Goal: Obtain resource: Download file/media

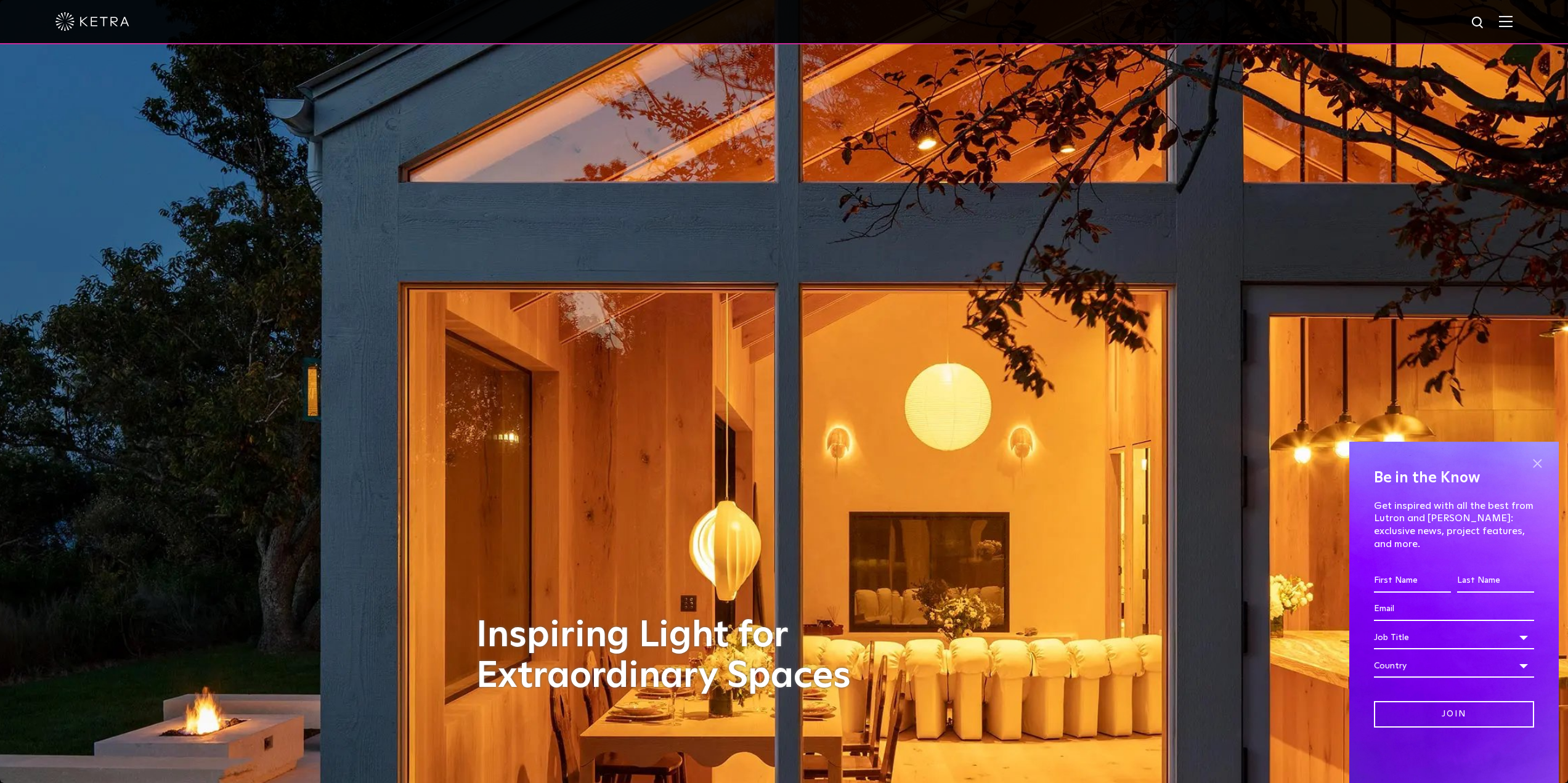
click at [1540, 473] on span at bounding box center [1537, 463] width 19 height 19
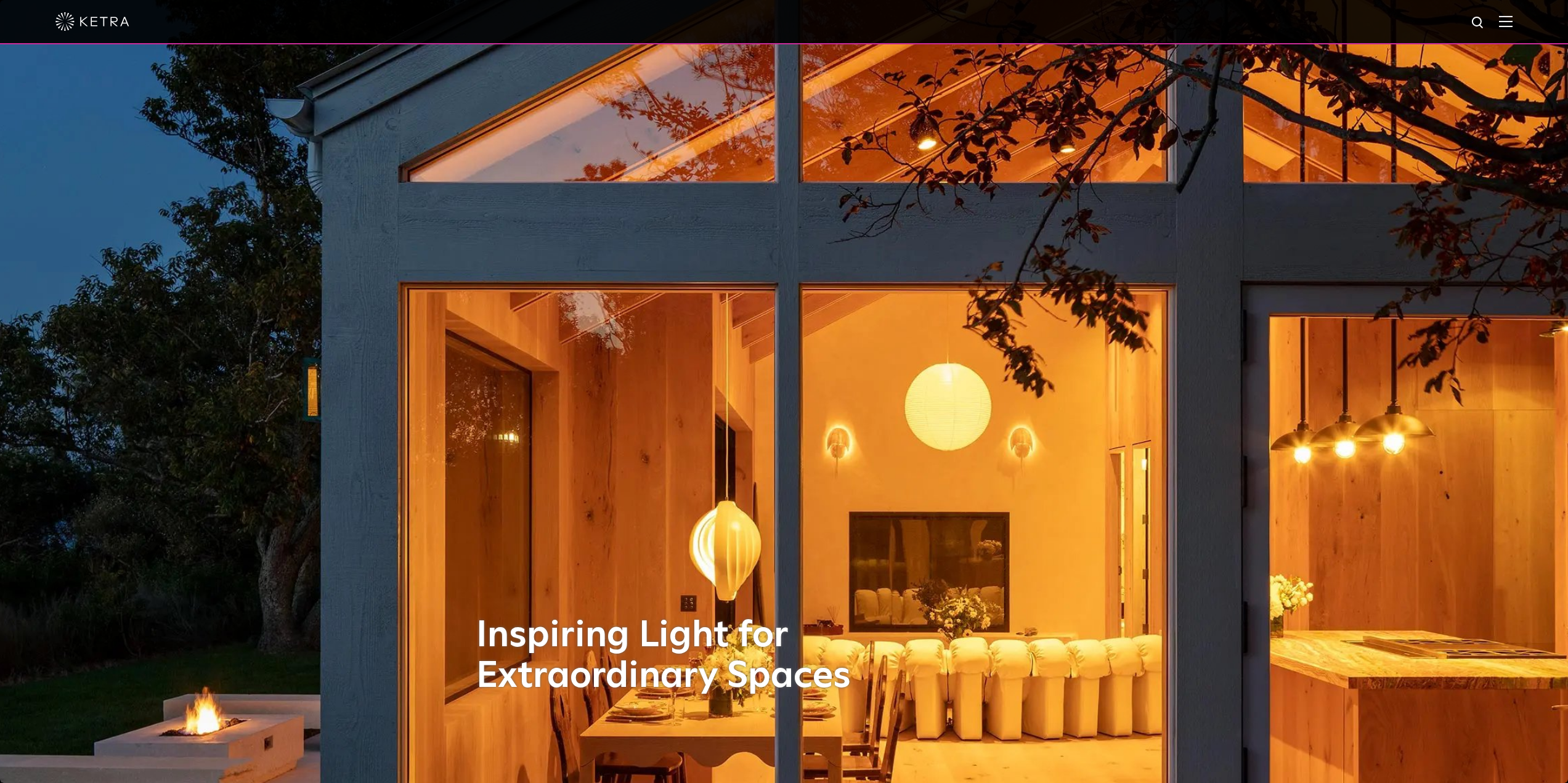
click at [1525, 28] on div at bounding box center [784, 22] width 1568 height 44
click at [1513, 24] on img at bounding box center [1505, 21] width 13 height 11
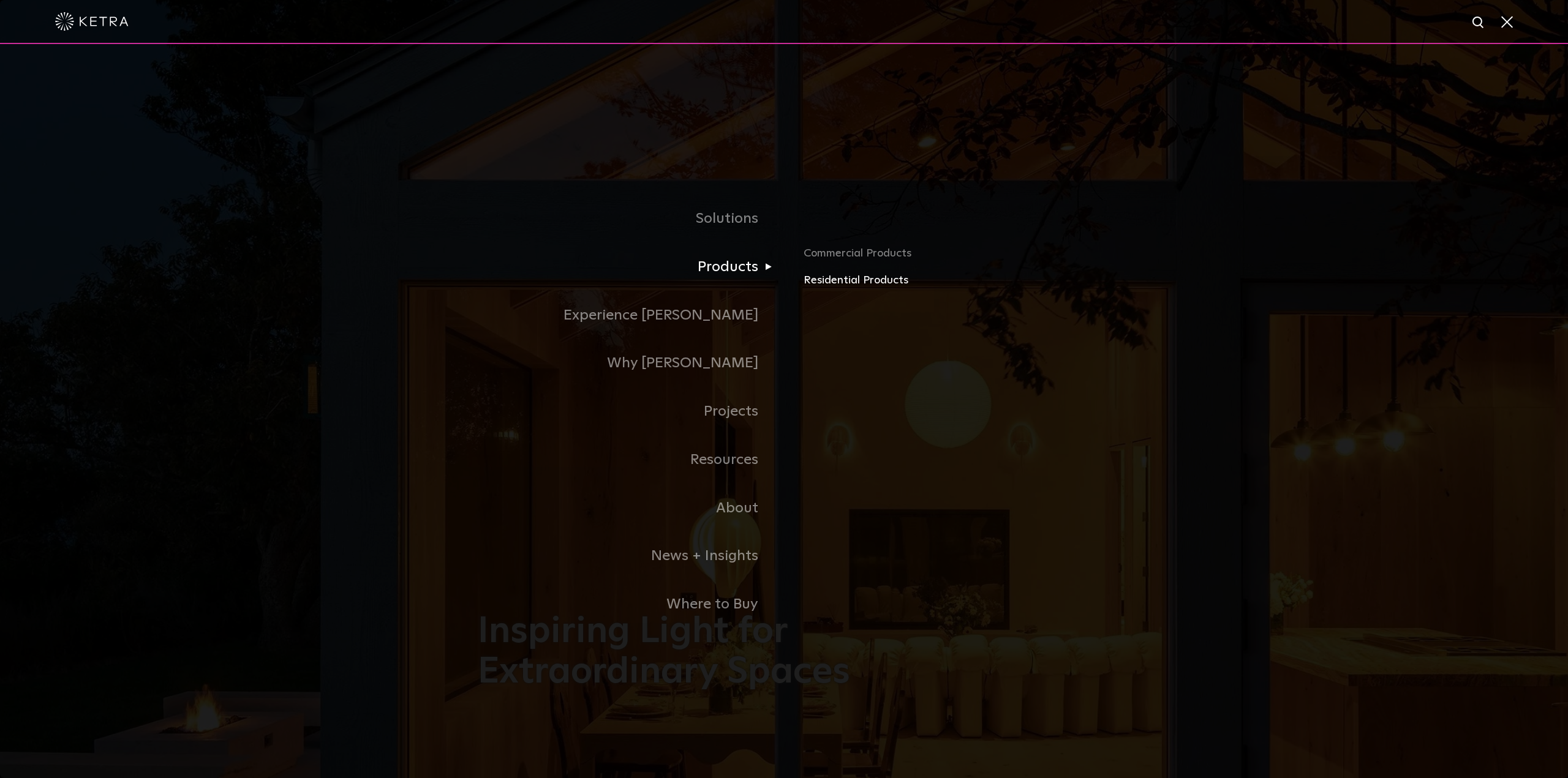
click at [839, 282] on link "Residential Products" at bounding box center [946, 280] width 286 height 18
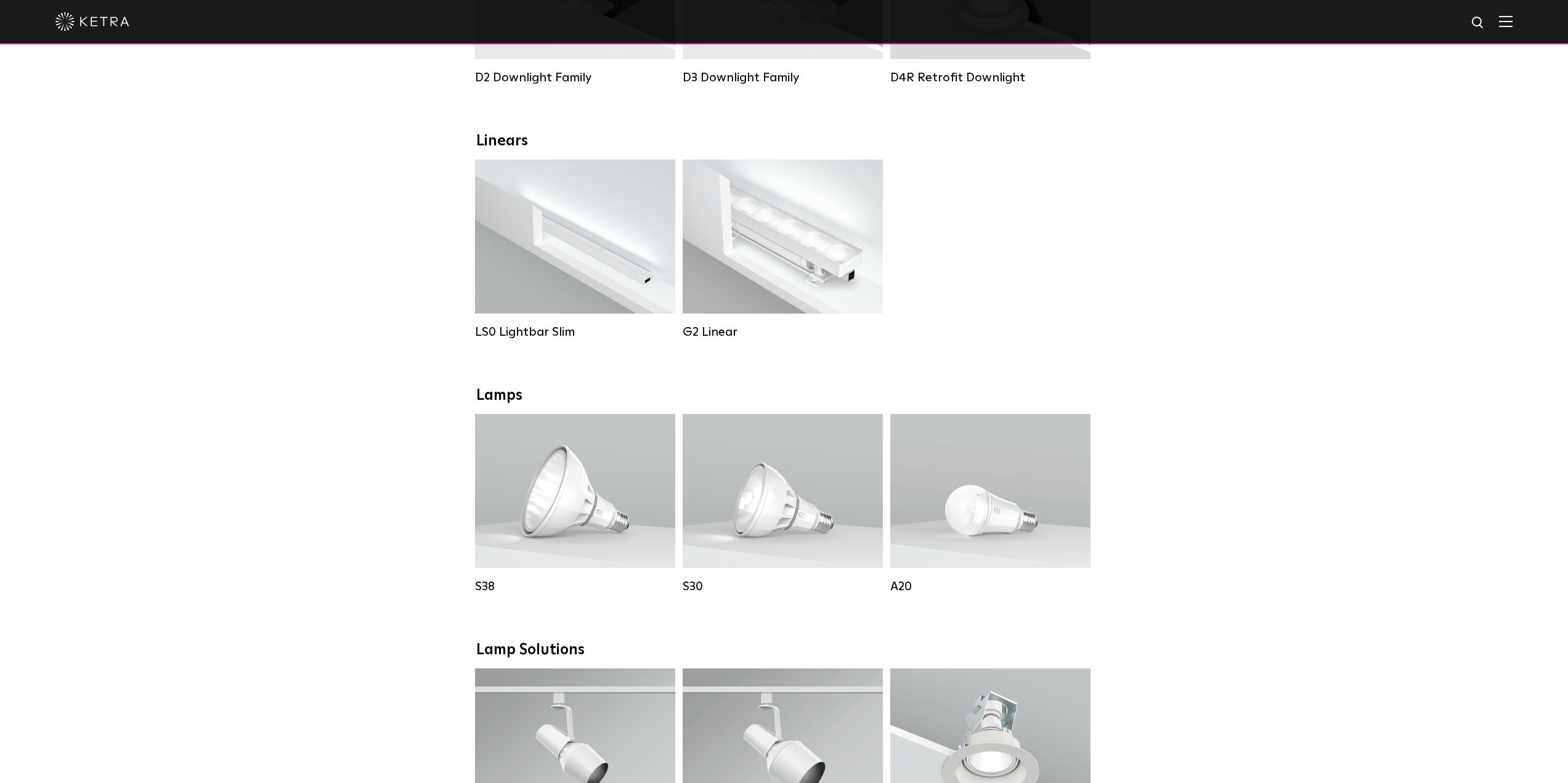
scroll to position [369, 0]
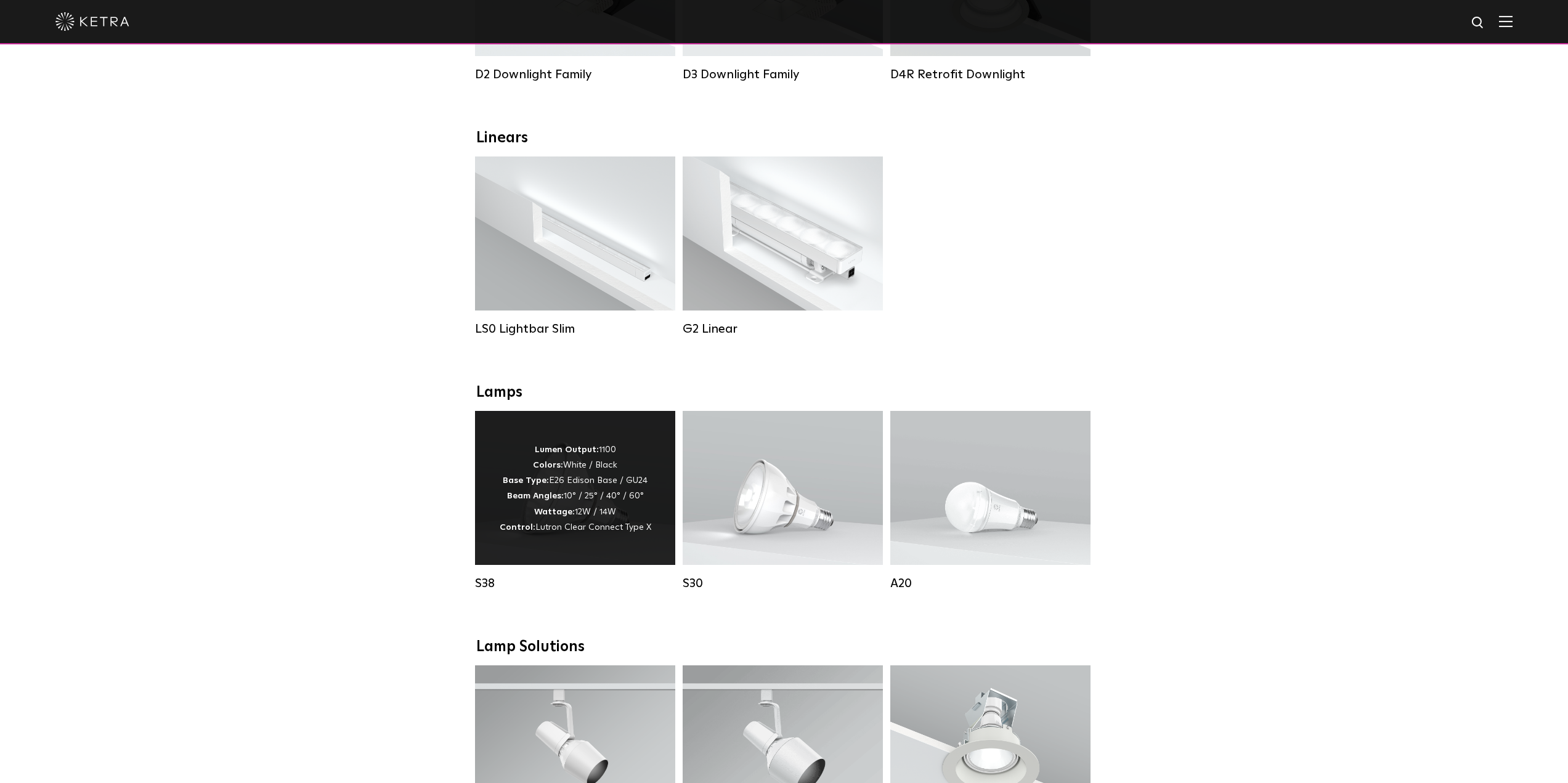
click at [543, 500] on strong "Beam Angles:" at bounding box center [535, 495] width 56 height 8
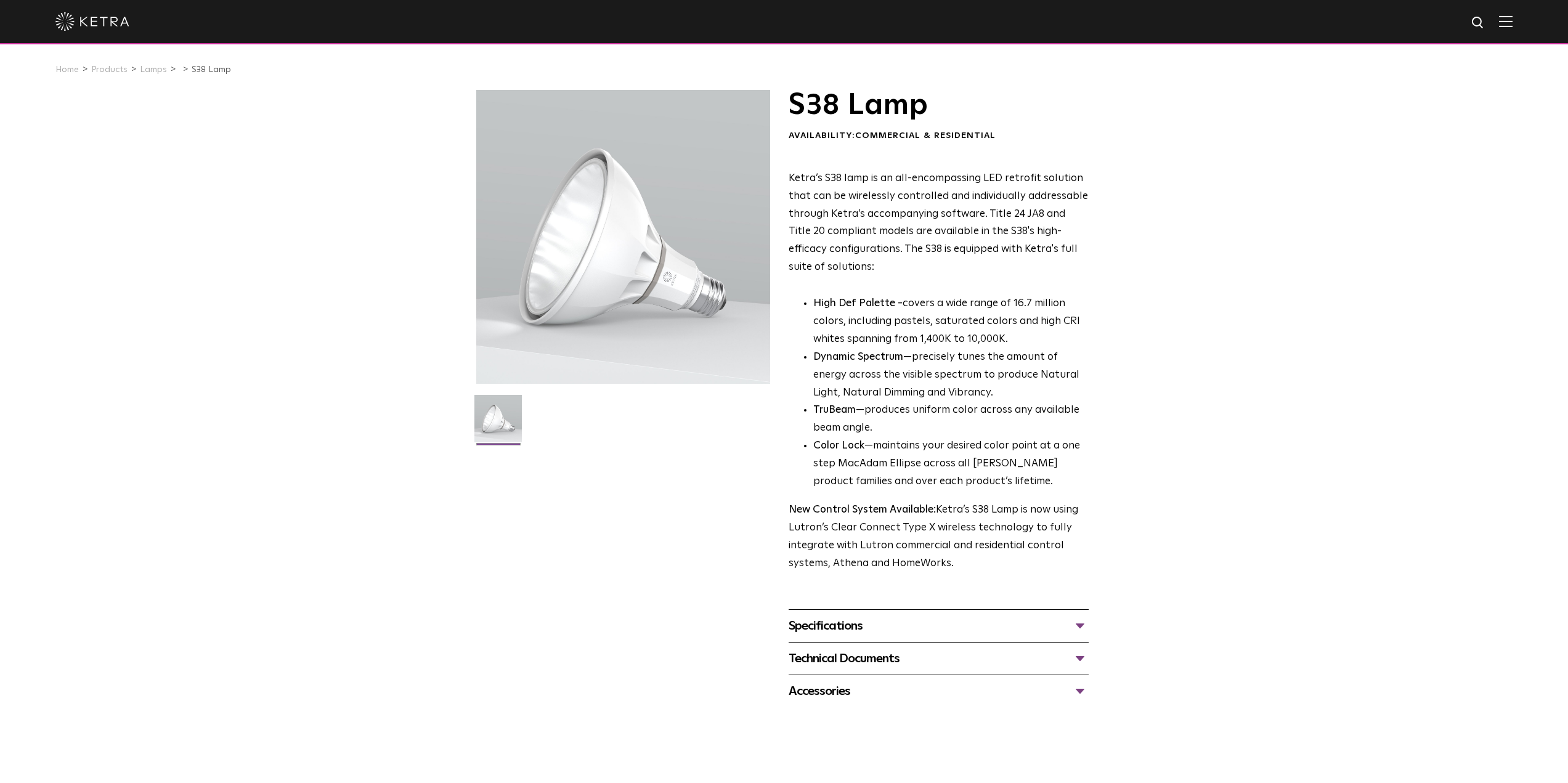
click at [845, 662] on div "Technical Documents" at bounding box center [939, 658] width 300 height 20
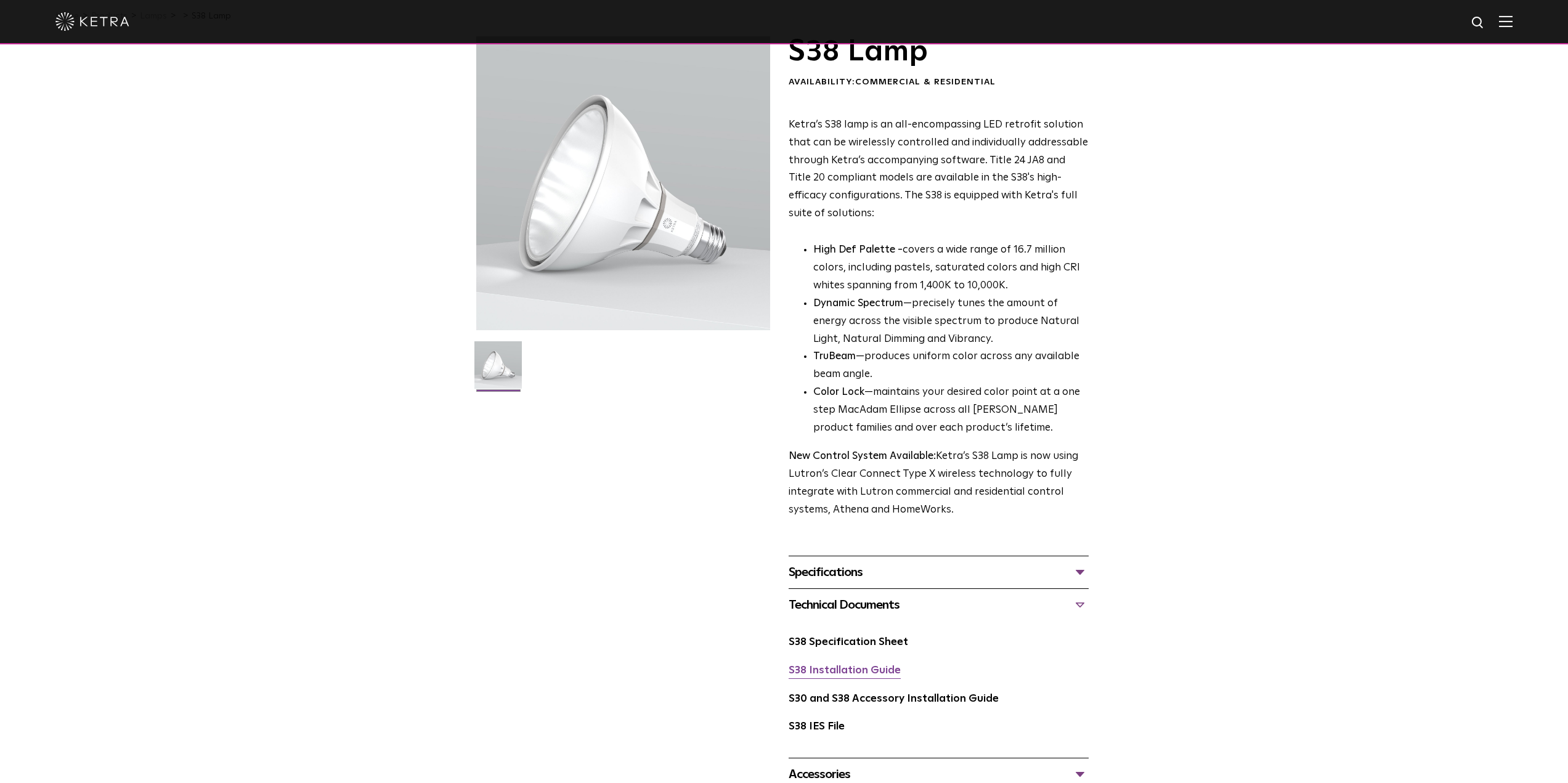
scroll to position [62, 0]
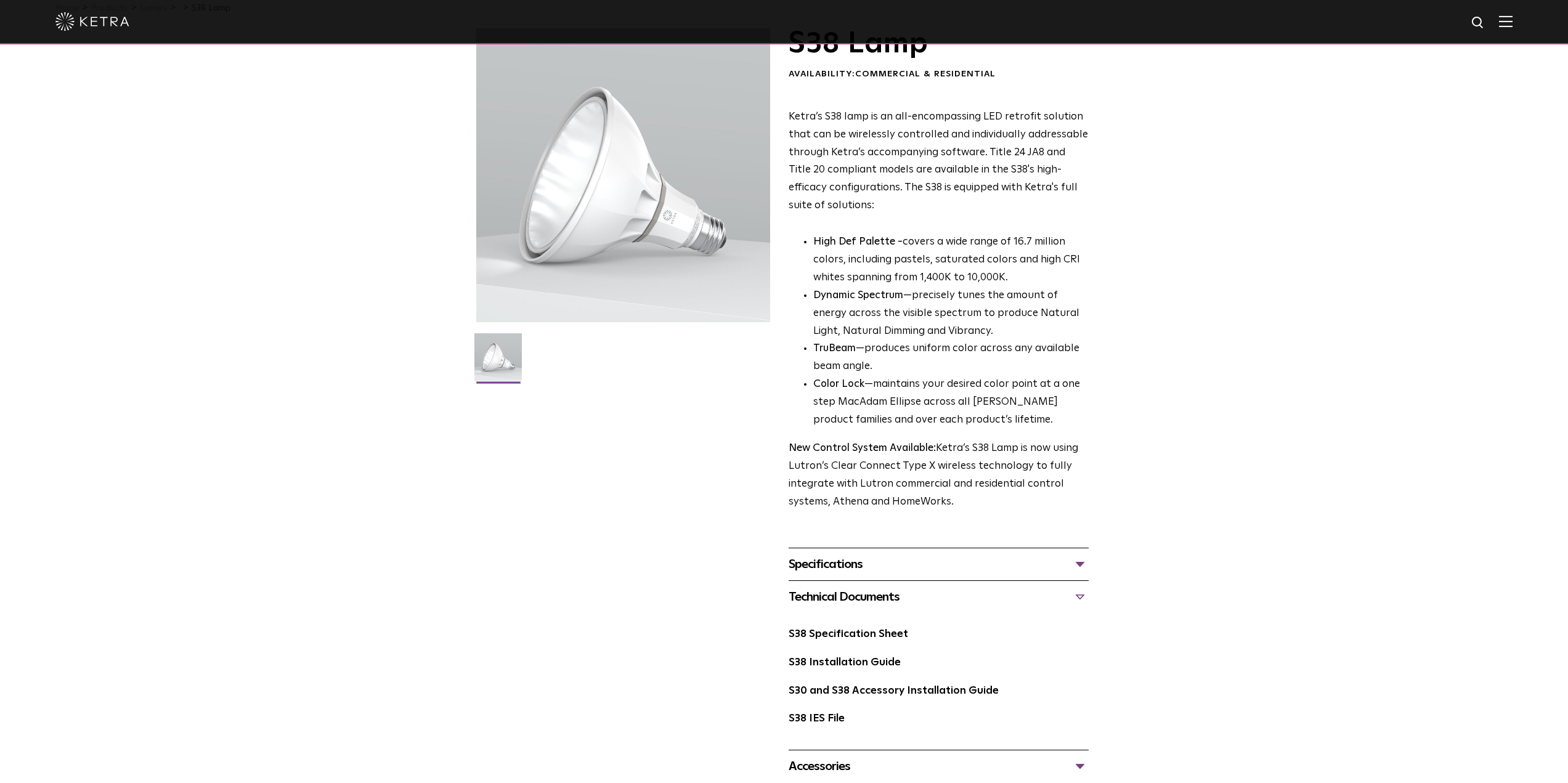
click at [845, 568] on div "Specifications" at bounding box center [939, 564] width 300 height 20
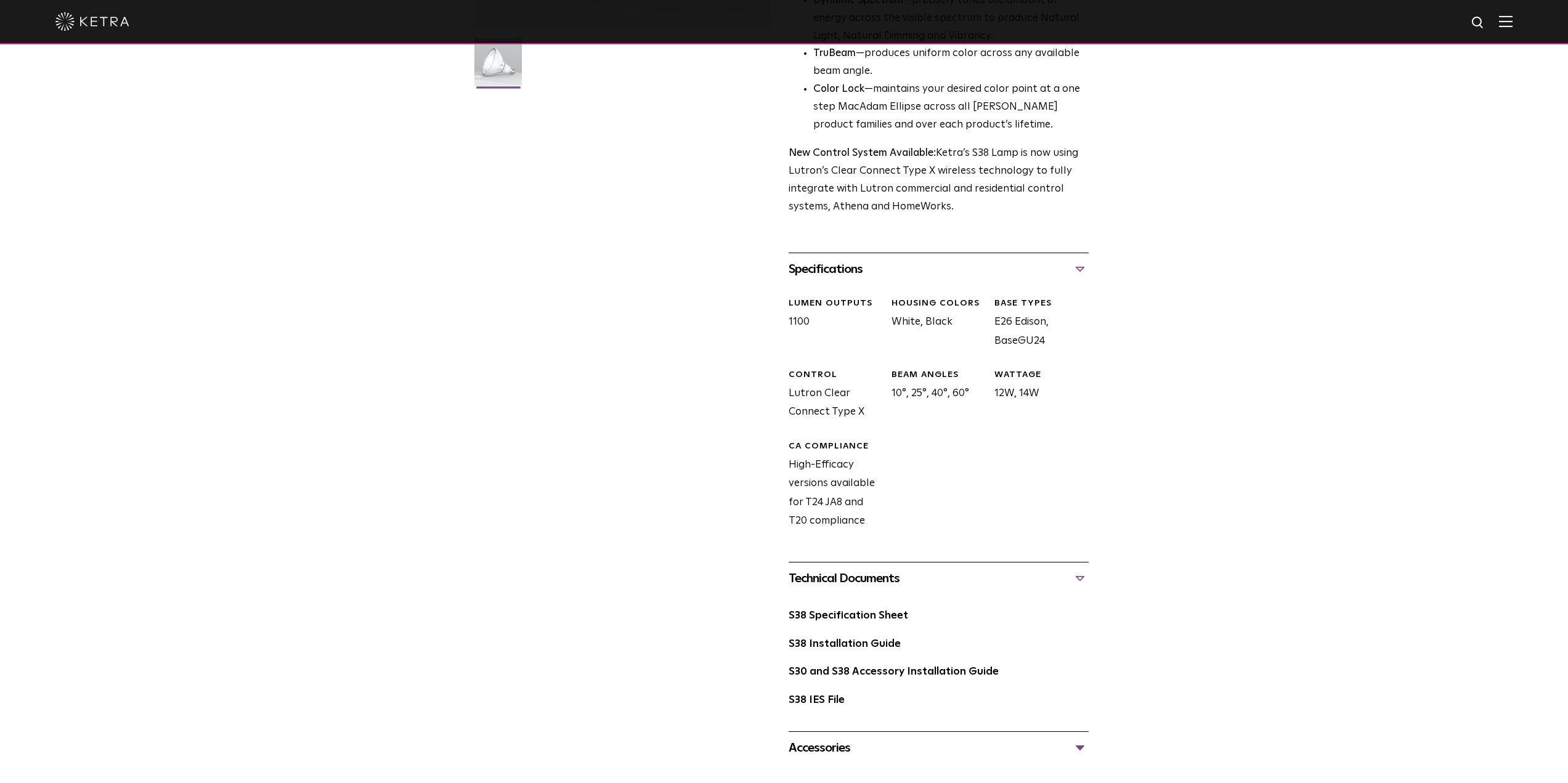
scroll to position [369, 0]
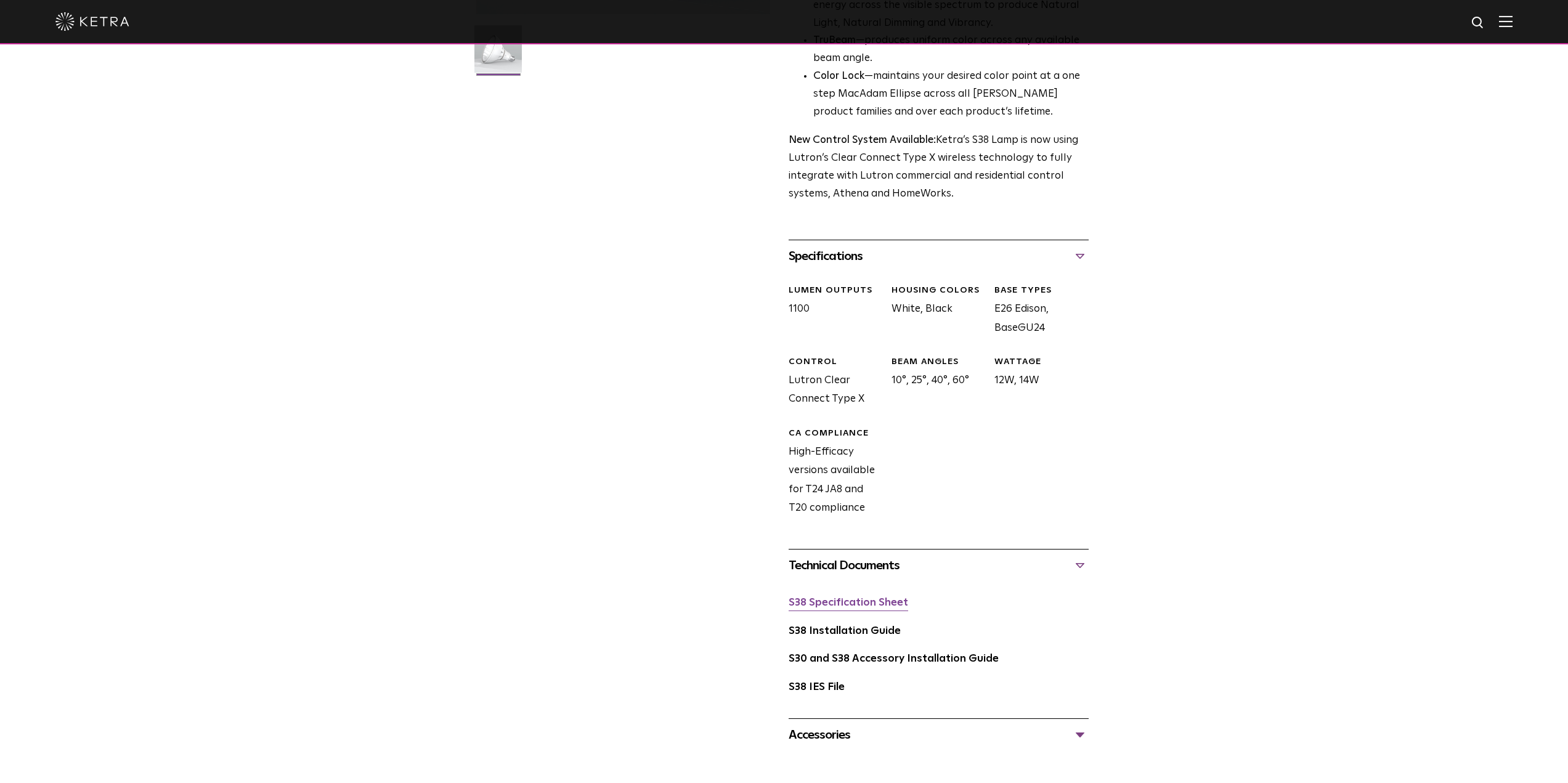
click at [845, 603] on link "S38 Specification Sheet" at bounding box center [848, 602] width 119 height 10
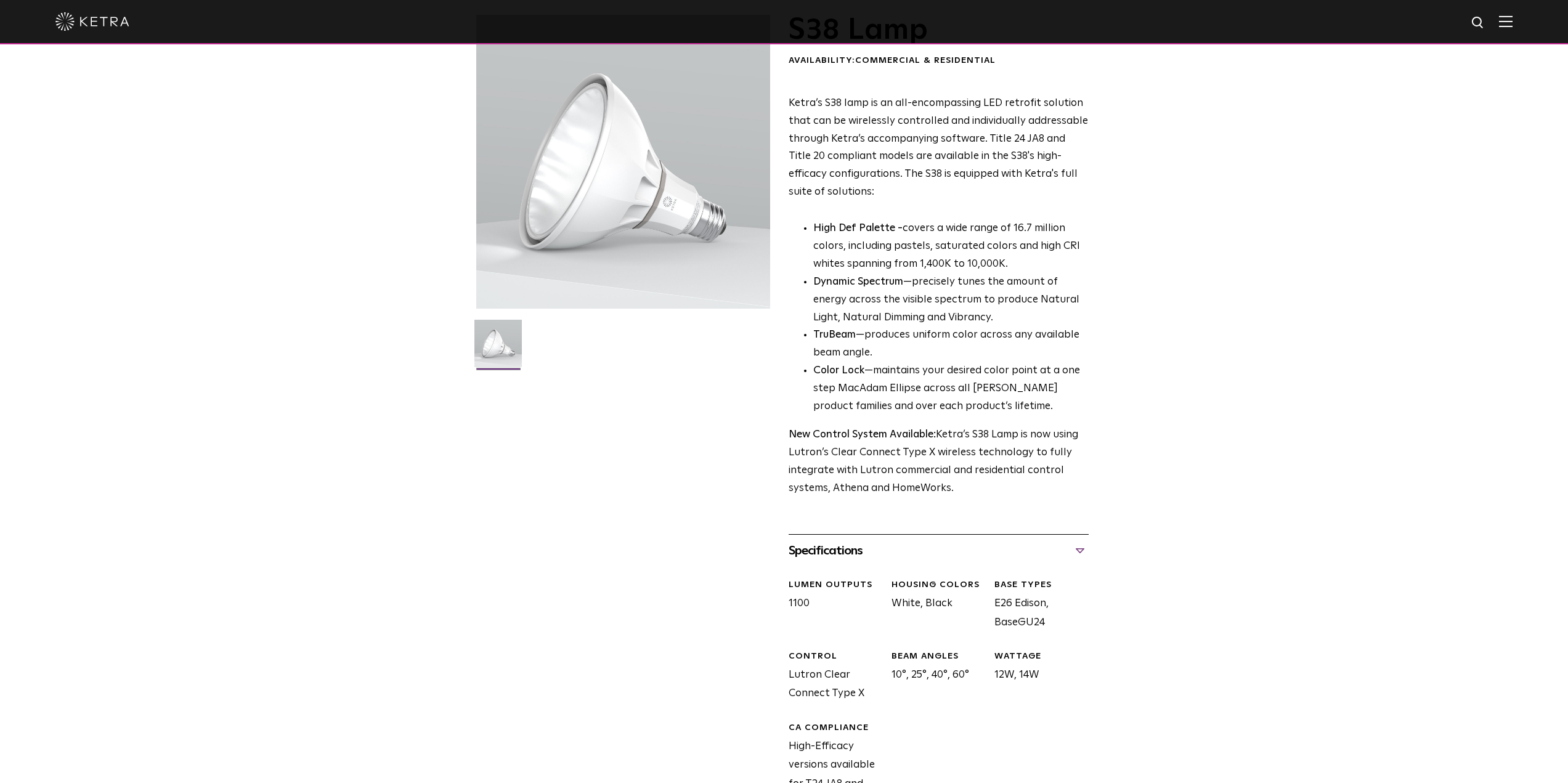
scroll to position [0, 0]
